Goal: Find specific page/section: Find specific page/section

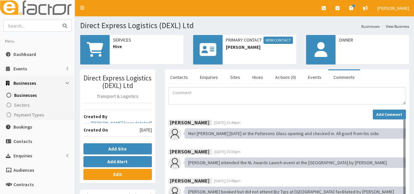
click at [20, 27] on input "text" at bounding box center [31, 25] width 55 height 11
type input "grey matters"
click at [58, 20] on button "submit" at bounding box center [64, 25] width 13 height 11
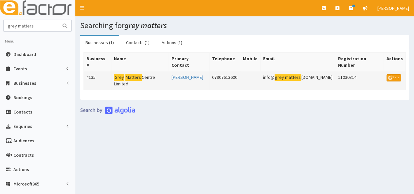
click at [125, 74] on mark "Matters" at bounding box center [133, 77] width 16 height 7
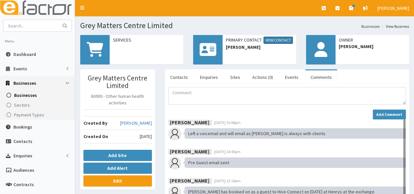
click at [275, 40] on link "View Contact" at bounding box center [277, 40] width 29 height 7
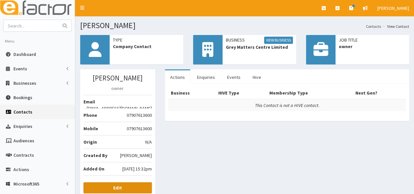
click at [126, 188] on link "Edit" at bounding box center [117, 187] width 68 height 11
